Goal: Task Accomplishment & Management: Manage account settings

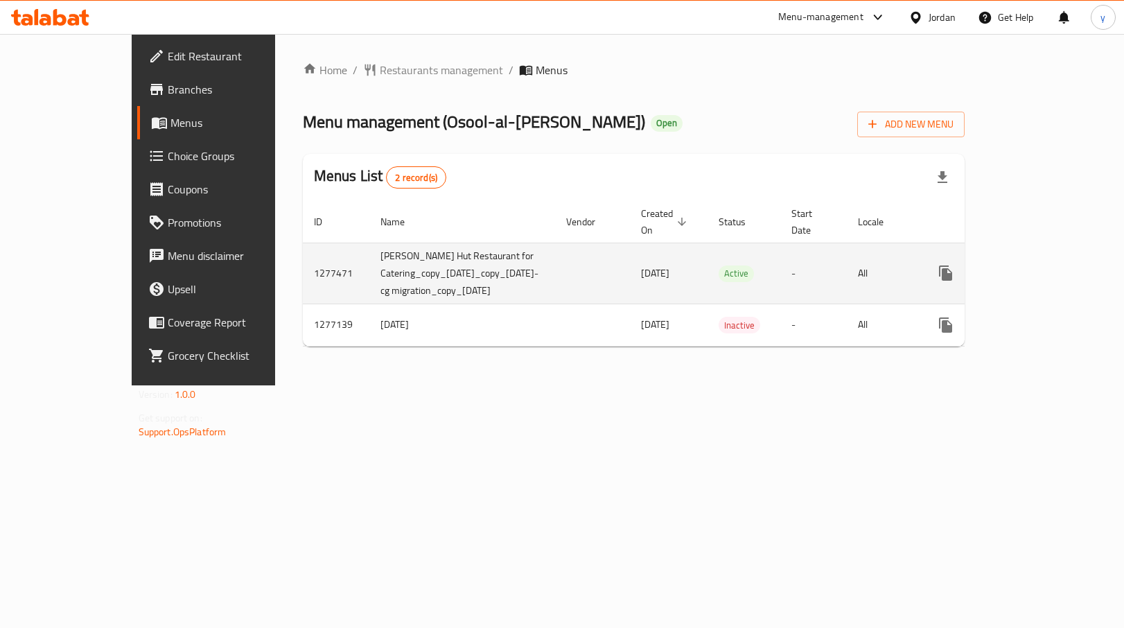
click at [1054, 265] on icon "enhanced table" at bounding box center [1045, 273] width 17 height 17
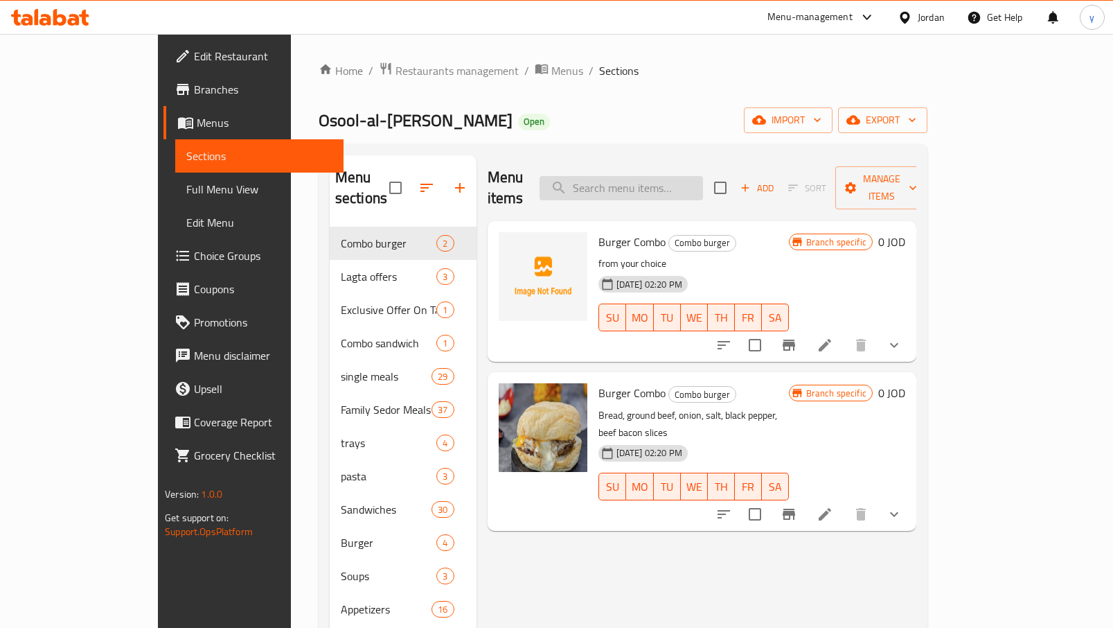
click at [678, 177] on input "search" at bounding box center [621, 188] width 163 height 24
paste input "يخني بازلاء مع جزر وبطاطا"
type input "يخني بازلاء مع جزر وبطاطا"
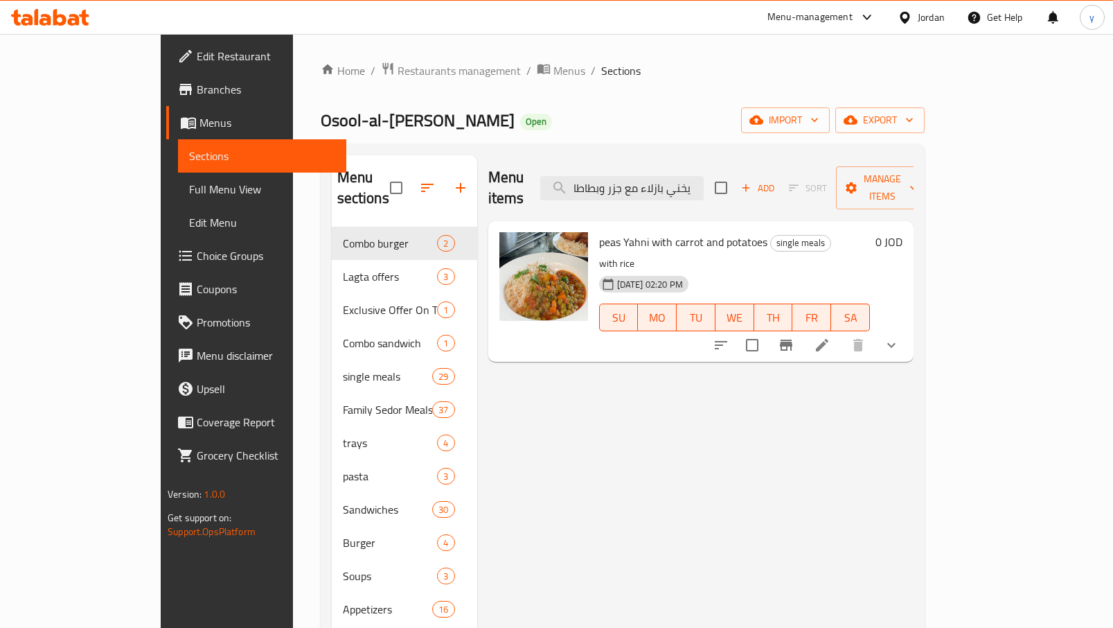
click at [842, 333] on li at bounding box center [822, 345] width 39 height 25
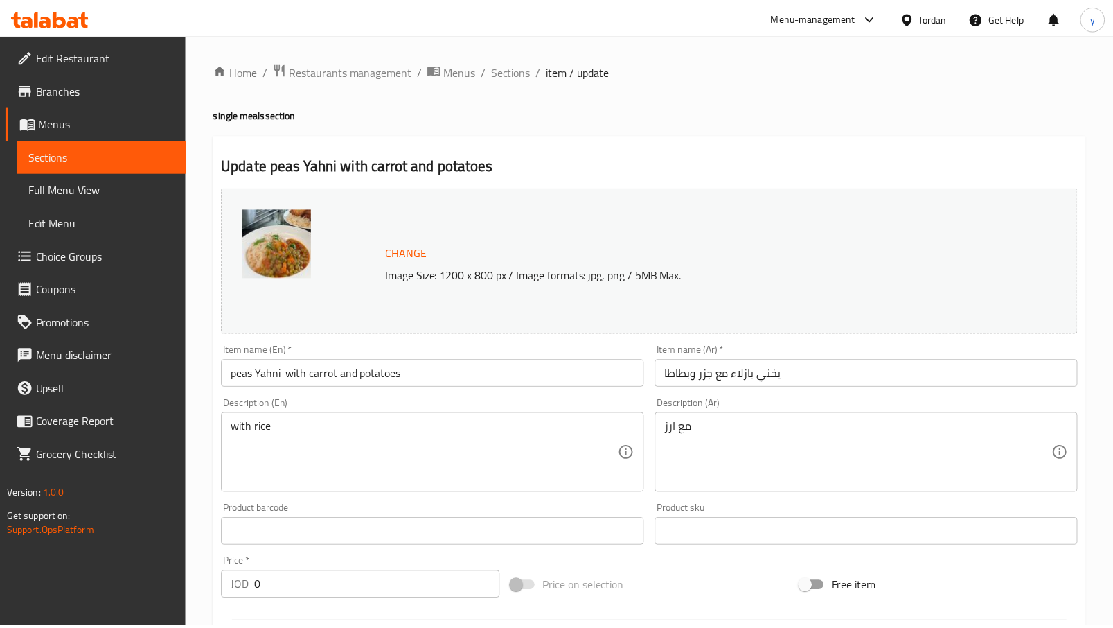
scroll to position [443, 0]
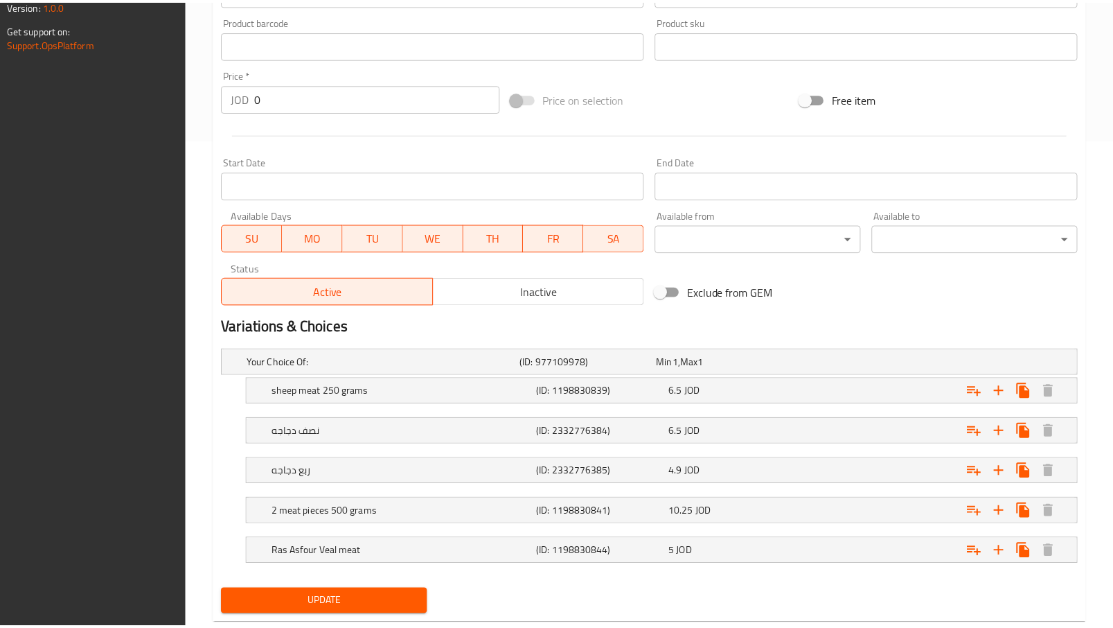
scroll to position [523, 0]
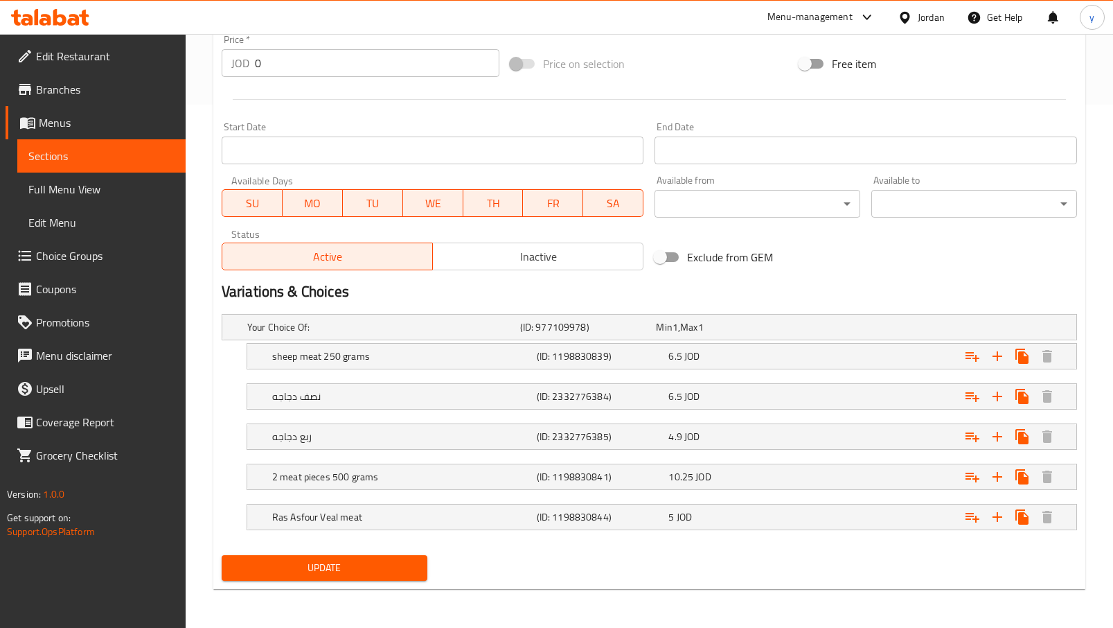
click at [50, 15] on icon at bounding box center [50, 17] width 78 height 17
